Goal: Information Seeking & Learning: Learn about a topic

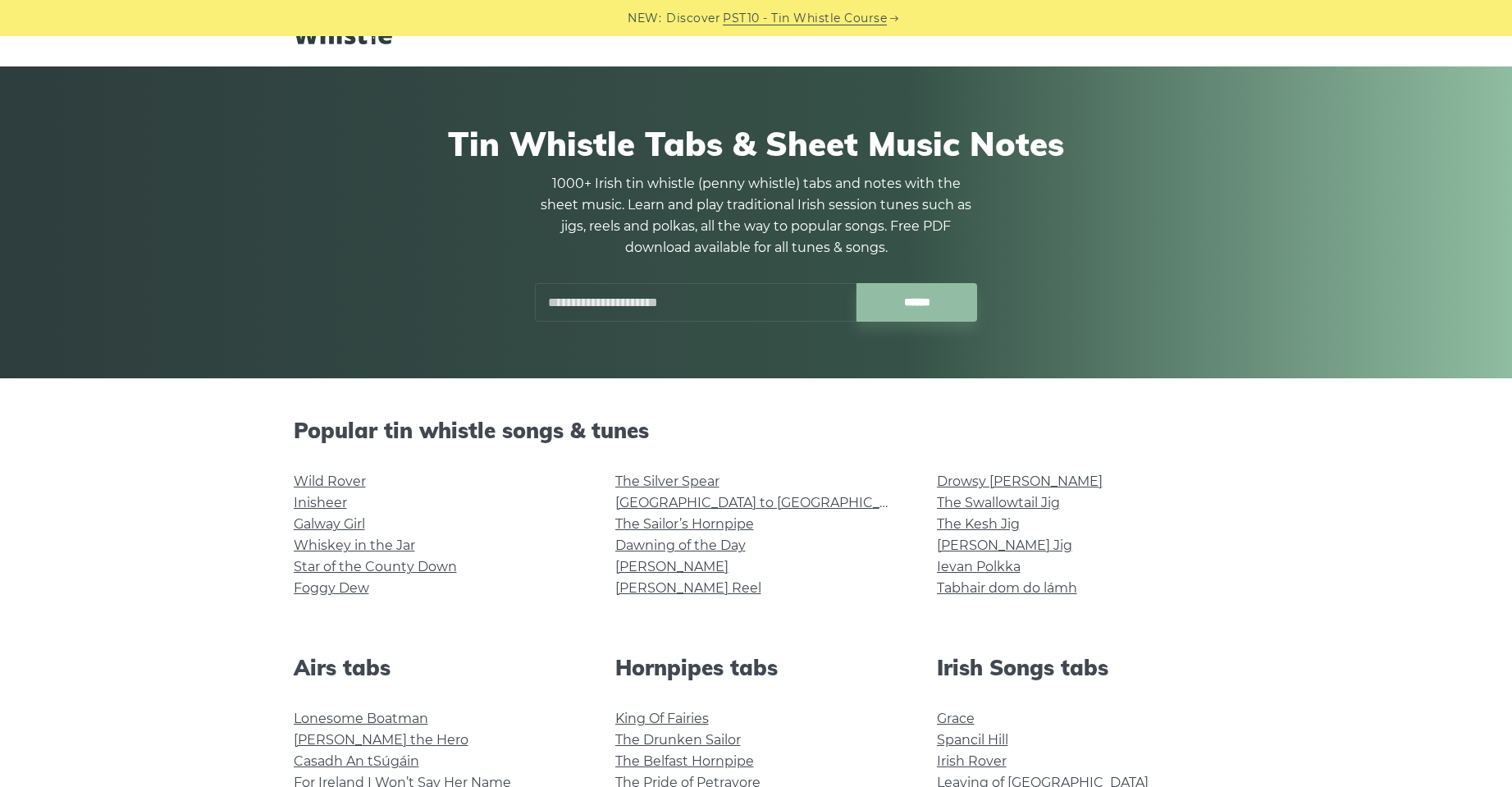
scroll to position [82, 0]
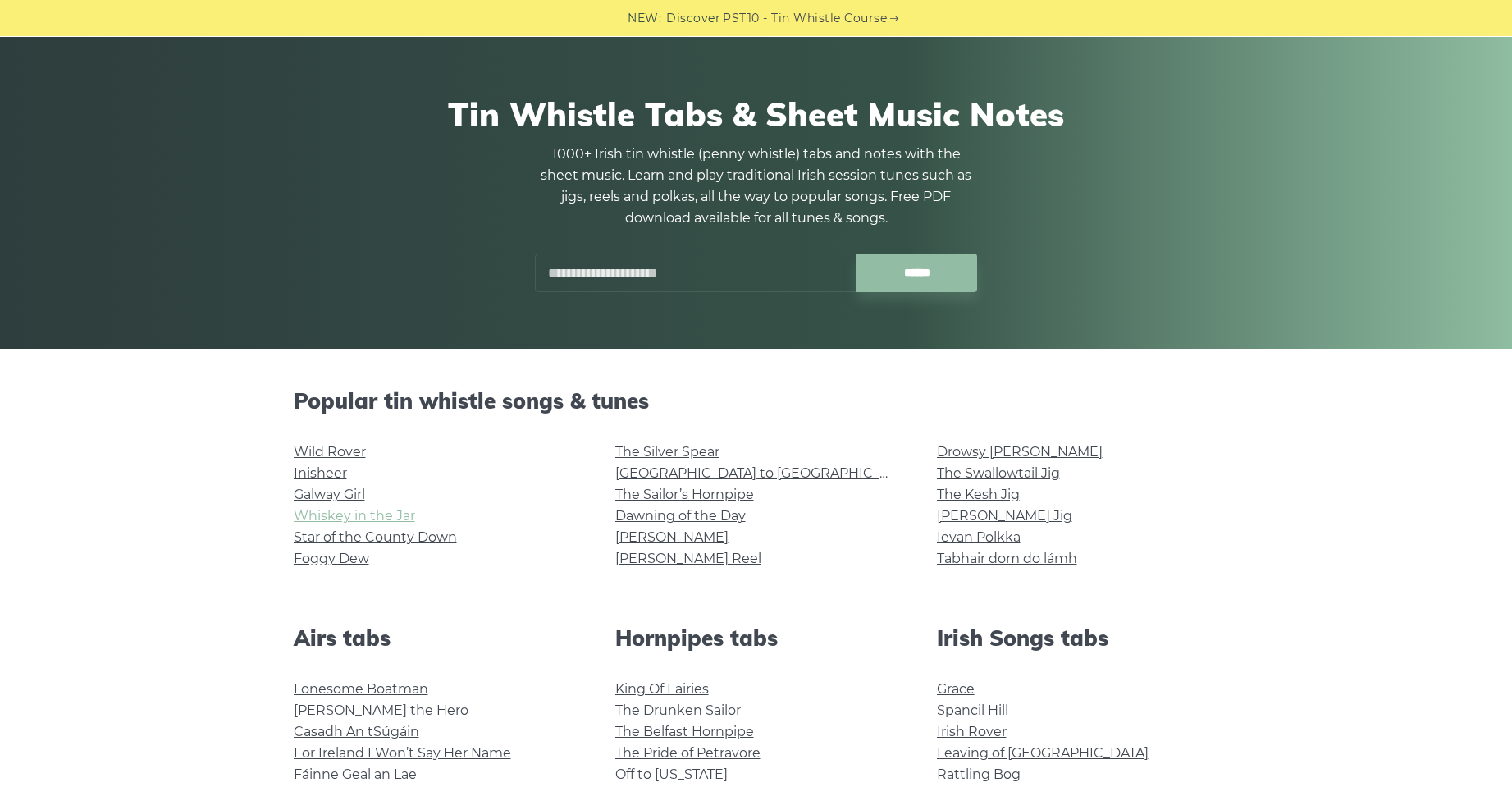
click at [315, 510] on link "Whiskey in the Jar" at bounding box center [354, 516] width 121 height 16
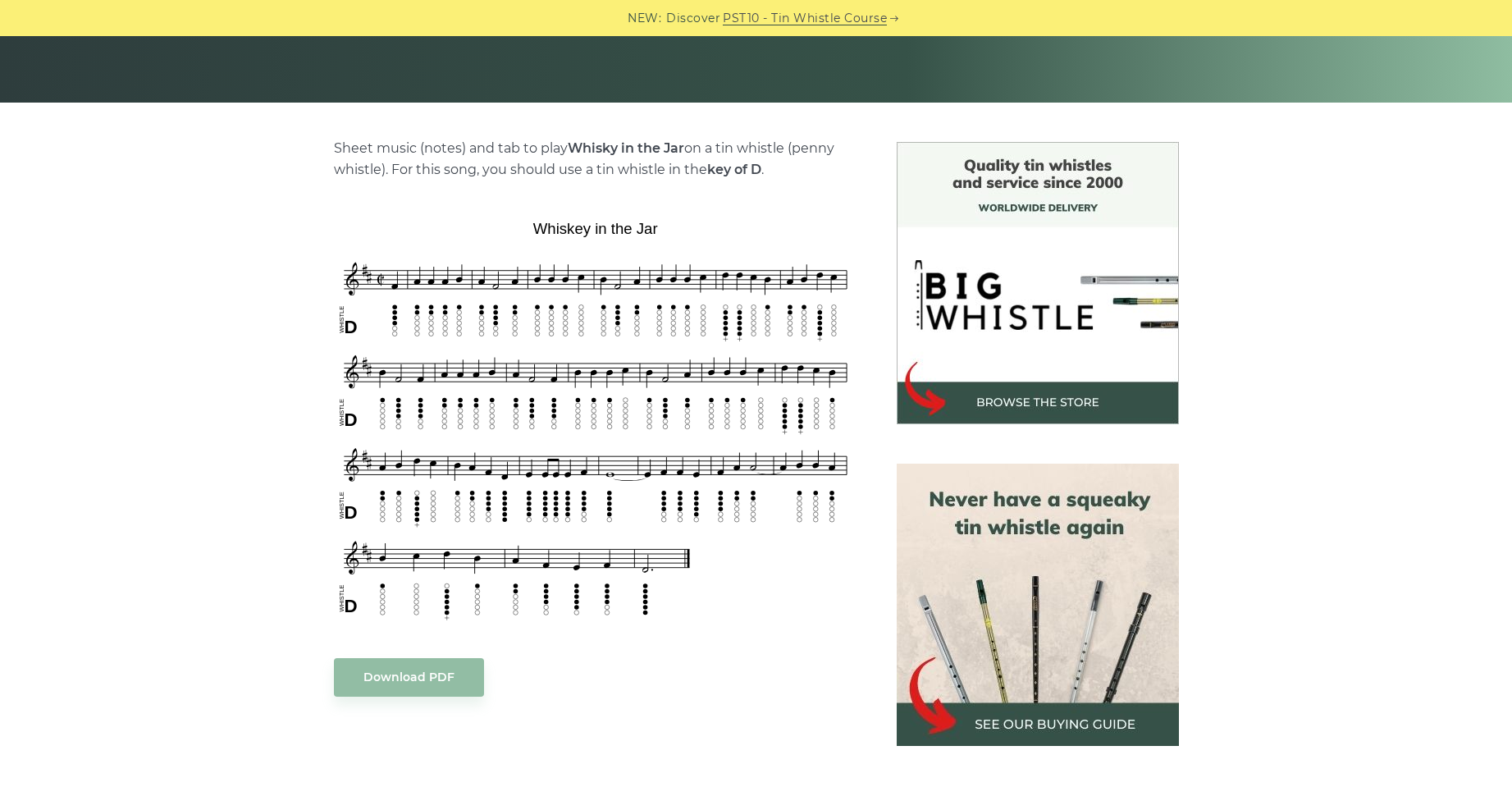
scroll to position [410, 0]
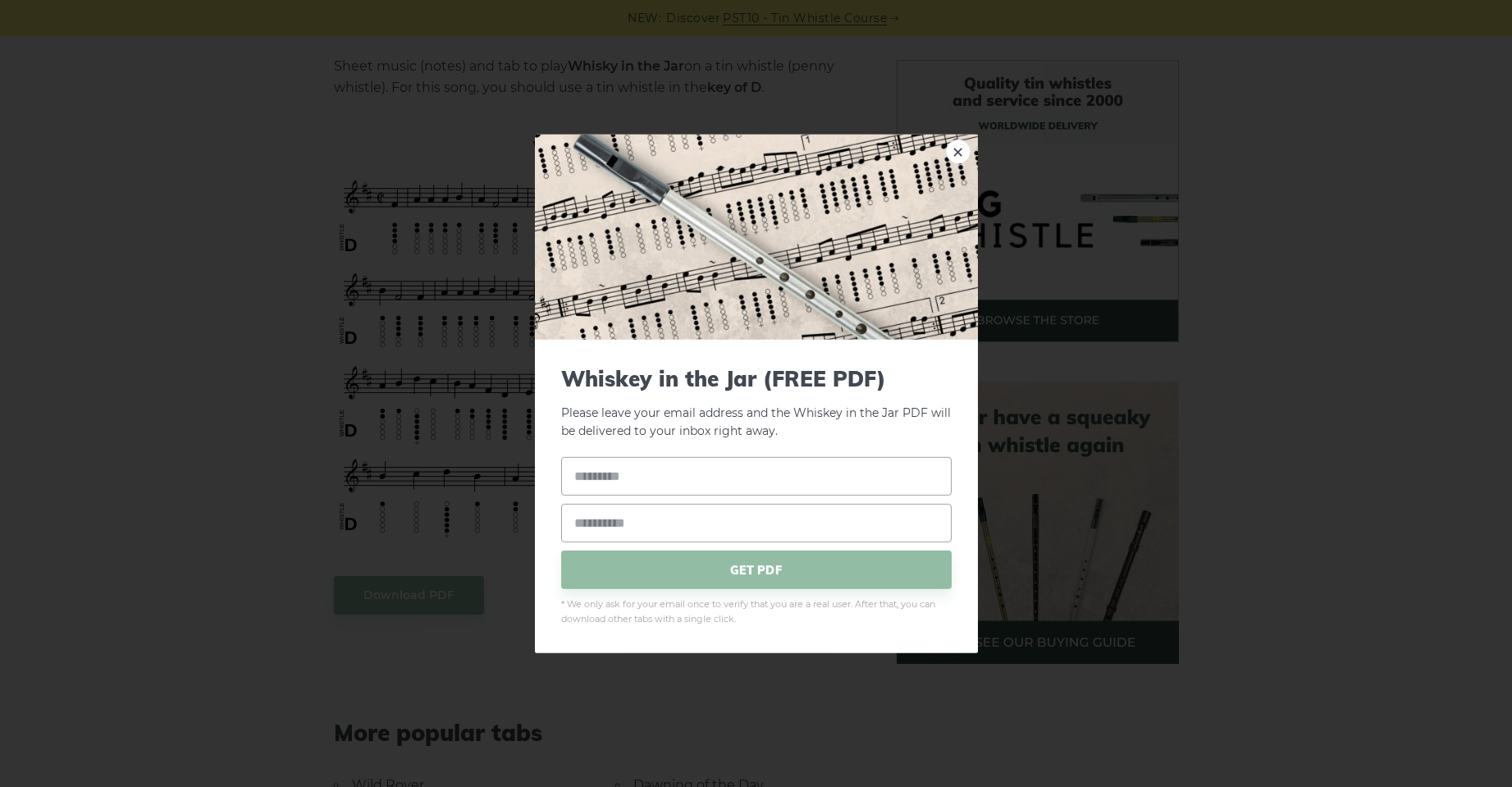
click at [268, 445] on div "× Whiskey in the Jar (FREE PDF) Please leave your email address and the Whiskey…" at bounding box center [756, 394] width 1512 height 787
click at [239, 668] on div "× Whiskey in the Jar (FREE PDF) Please leave your email address and the Whiskey…" at bounding box center [756, 394] width 1512 height 787
click at [955, 158] on link "×" at bounding box center [958, 151] width 25 height 25
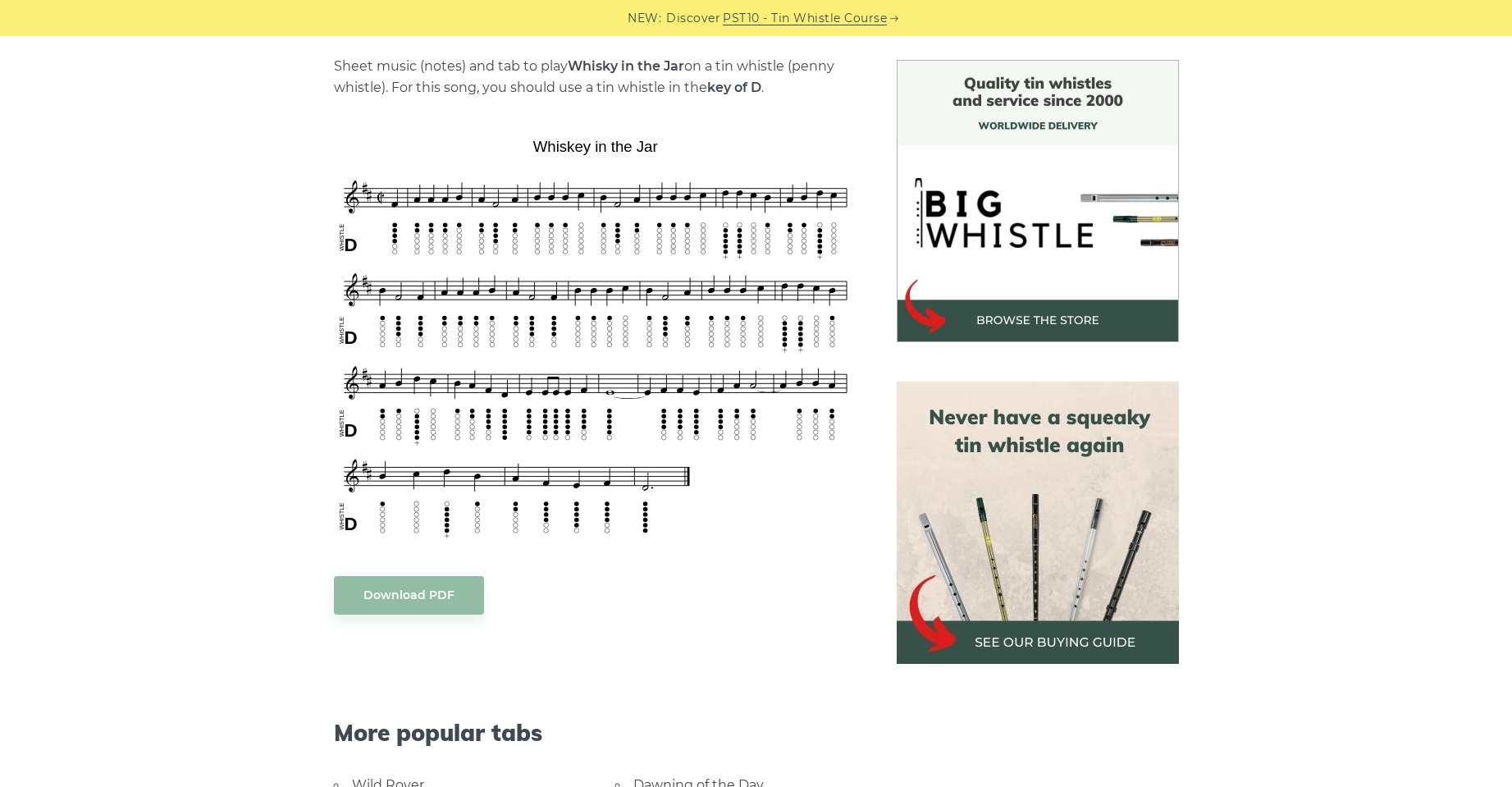
scroll to position [328, 0]
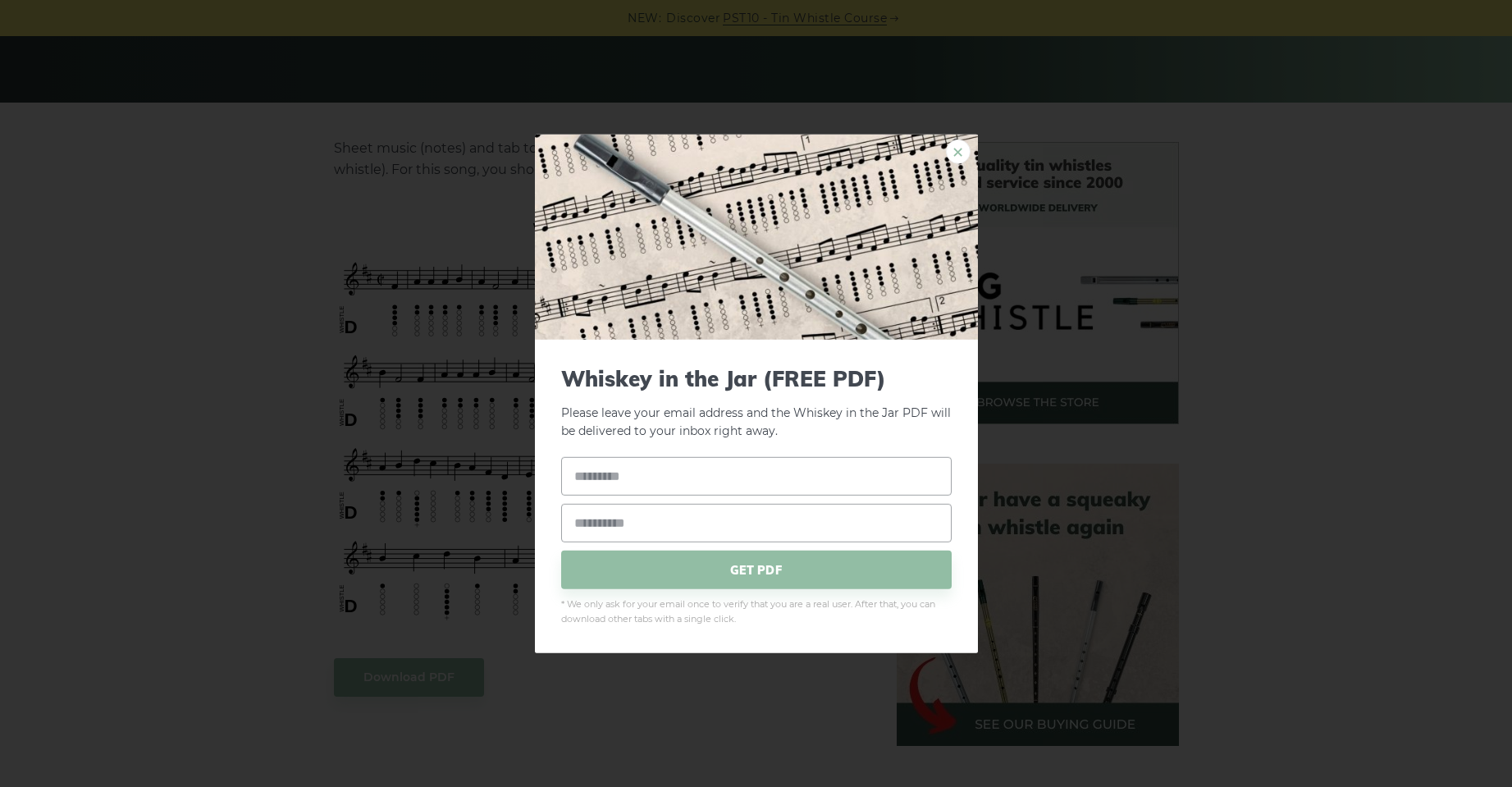
click at [958, 152] on link "×" at bounding box center [958, 151] width 25 height 25
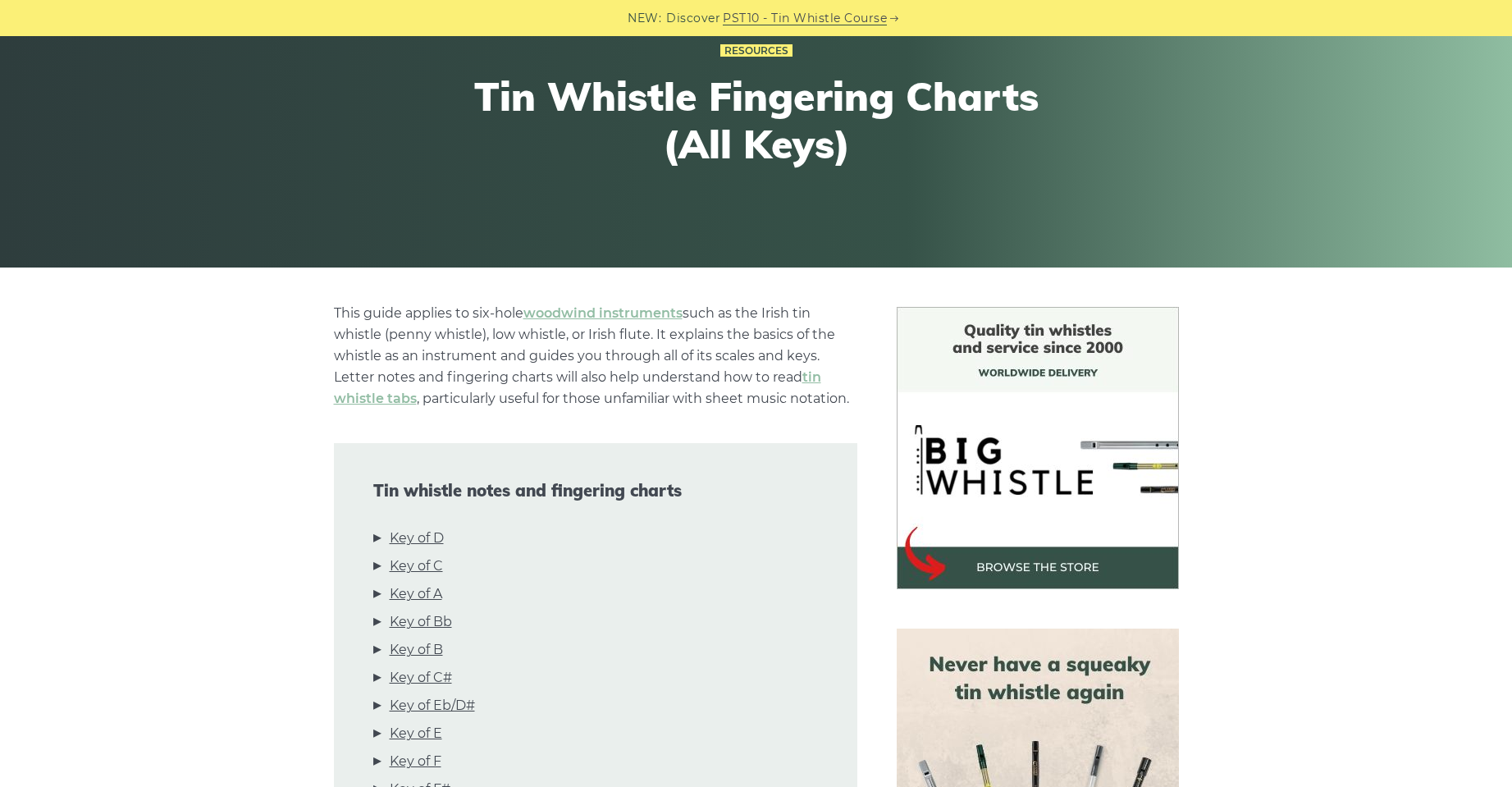
scroll to position [164, 0]
click at [425, 538] on link "Key of D" at bounding box center [417, 537] width 54 height 21
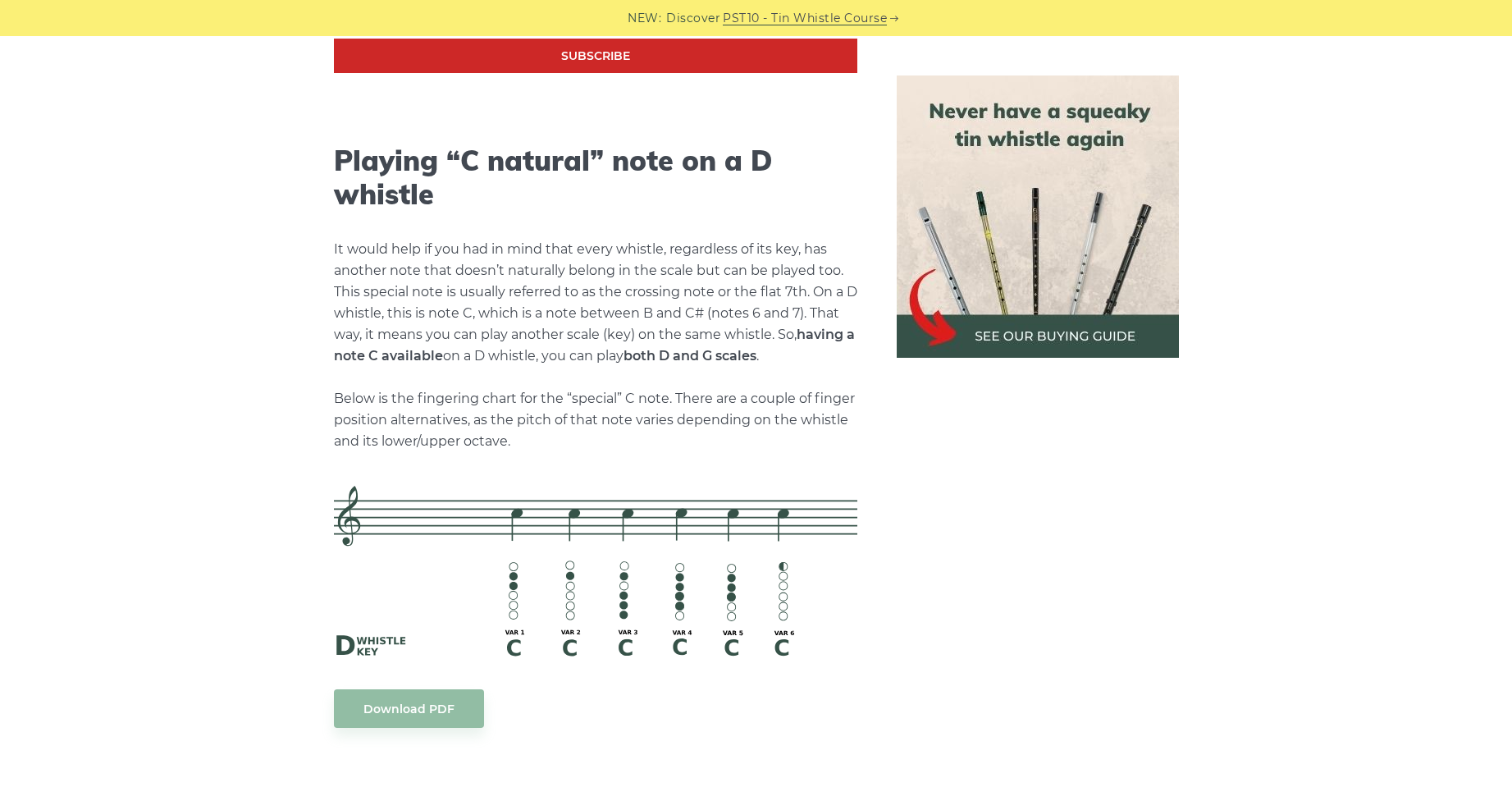
scroll to position [3377, 0]
